Goal: Task Accomplishment & Management: Complete application form

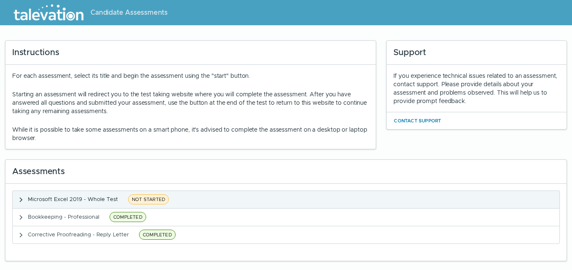
click at [146, 200] on span "NOT STARTED" at bounding box center [148, 199] width 41 height 10
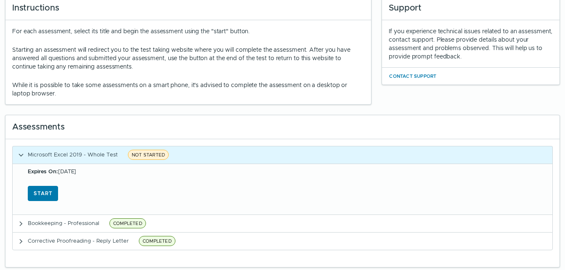
scroll to position [47, 0]
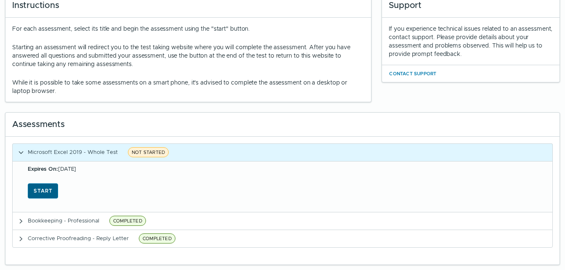
click at [40, 195] on button "Start" at bounding box center [43, 191] width 30 height 15
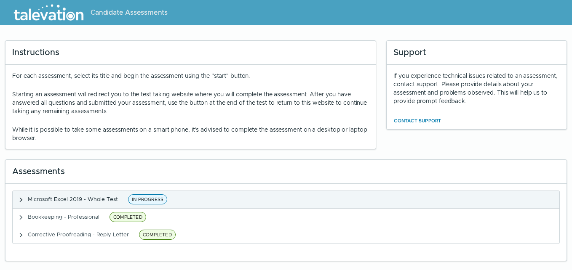
click at [142, 200] on span "IN PROGRESS" at bounding box center [147, 199] width 39 height 10
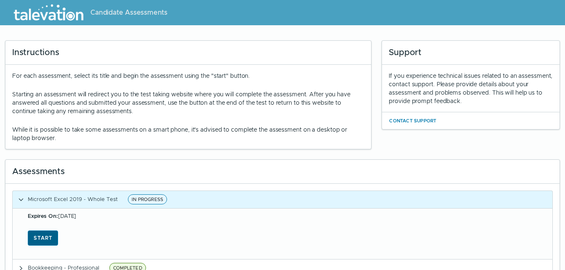
click at [37, 242] on button "Start" at bounding box center [43, 238] width 30 height 15
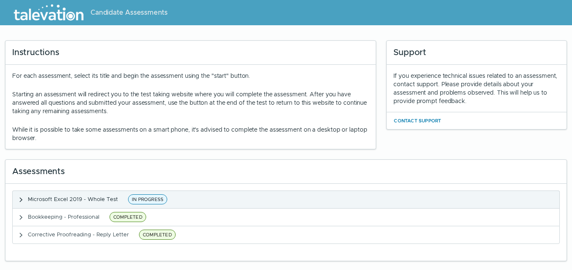
click at [158, 199] on span "IN PROGRESS" at bounding box center [147, 199] width 39 height 10
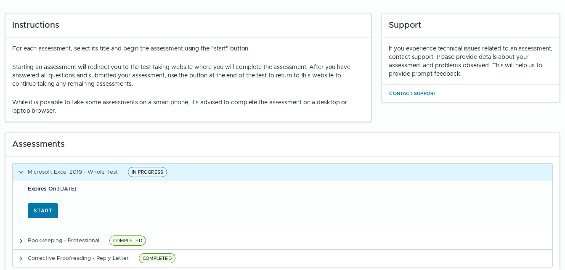
scroll to position [47, 0]
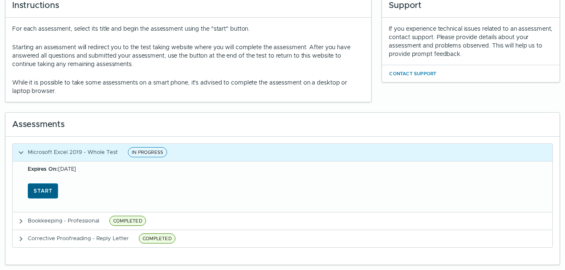
click at [48, 197] on button "Start" at bounding box center [43, 191] width 30 height 15
